Goal: Transaction & Acquisition: Obtain resource

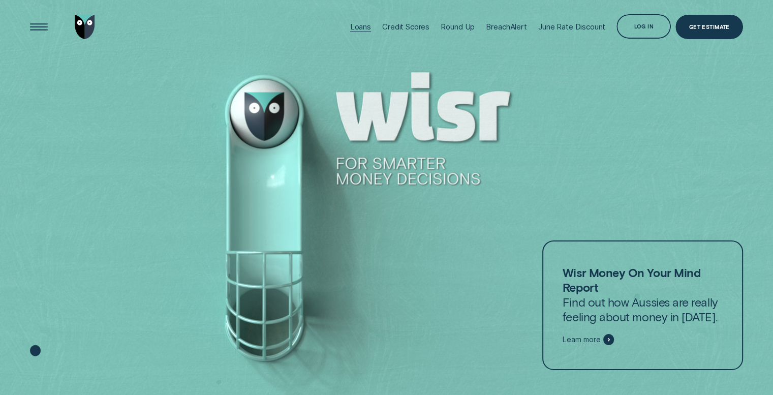
click at [362, 29] on div "Loans" at bounding box center [360, 27] width 21 height 10
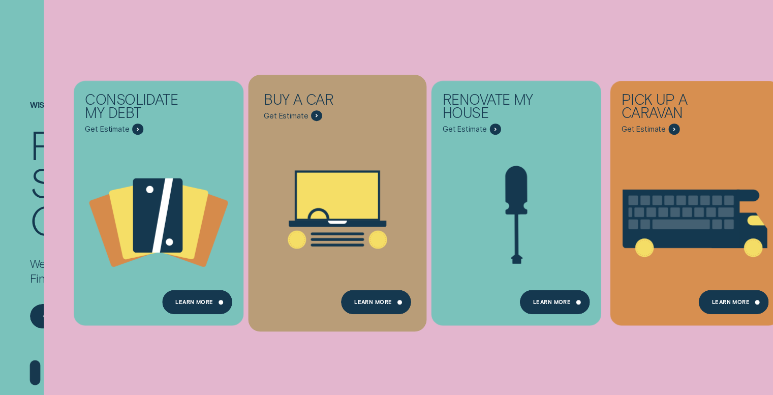
scroll to position [191, 0]
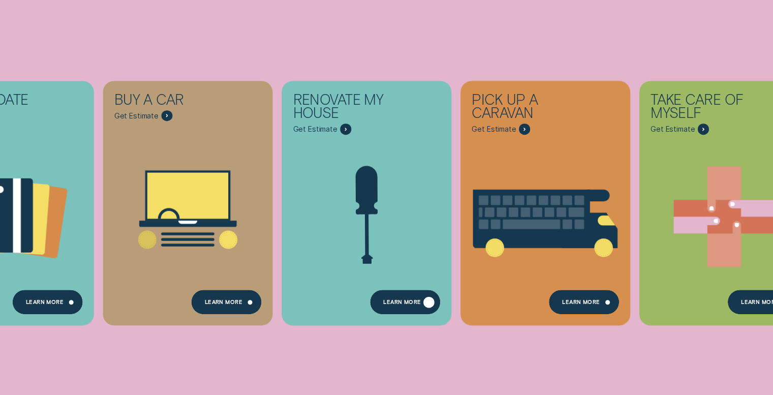
click at [414, 304] on div "Learn more" at bounding box center [402, 303] width 38 height 5
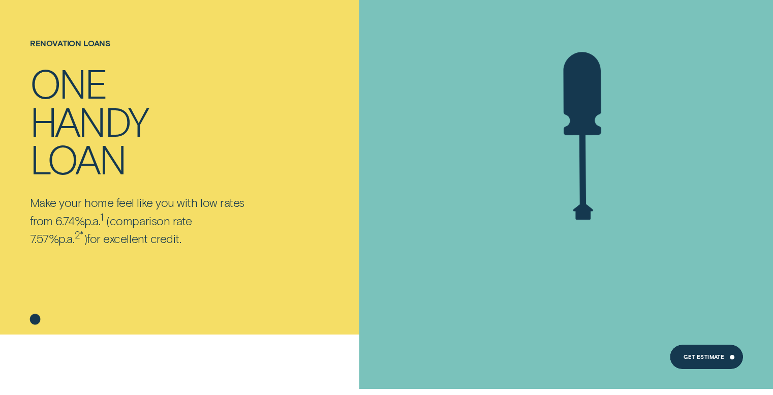
scroll to position [71, 0]
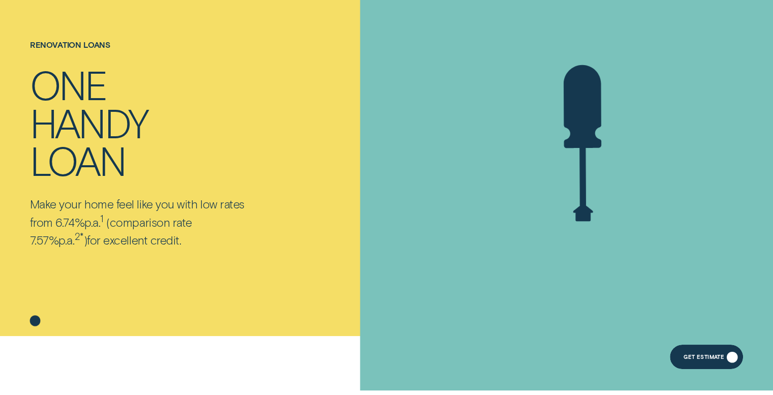
click at [709, 359] on div "Get Estimate" at bounding box center [703, 358] width 41 height 5
